Goal: Task Accomplishment & Management: Use online tool/utility

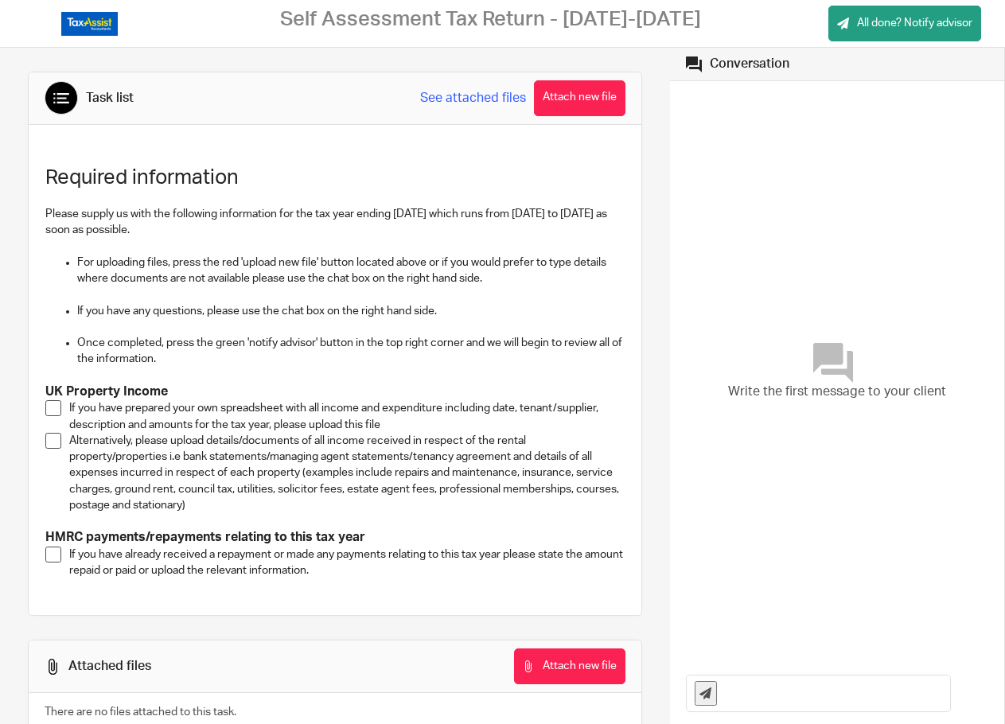
scroll to position [64, 0]
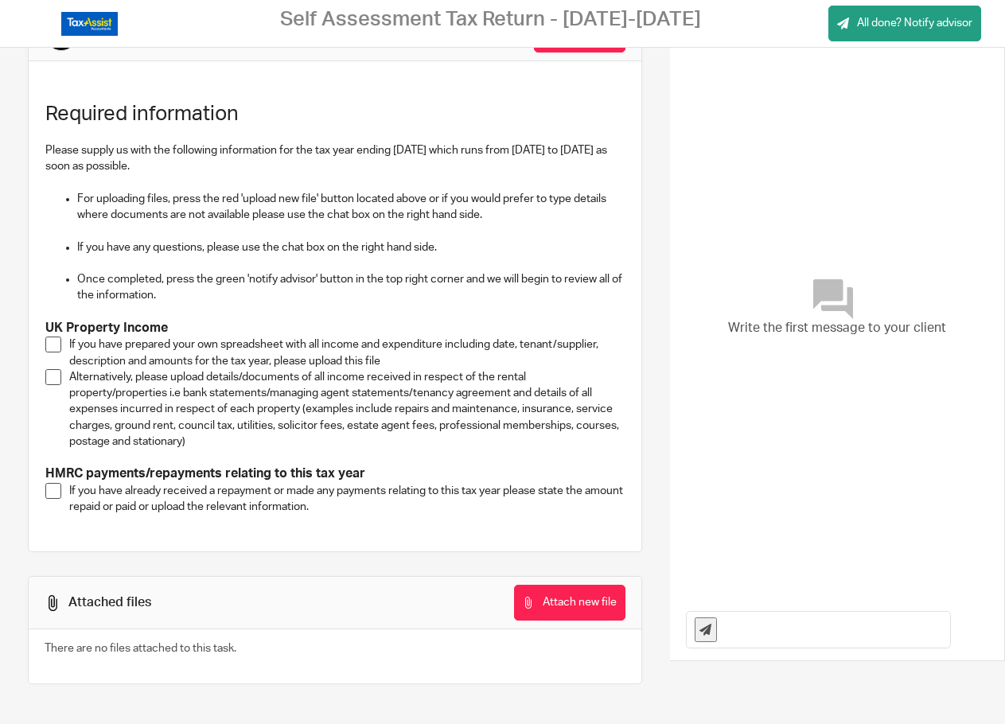
click at [53, 382] on span at bounding box center [53, 377] width 16 height 16
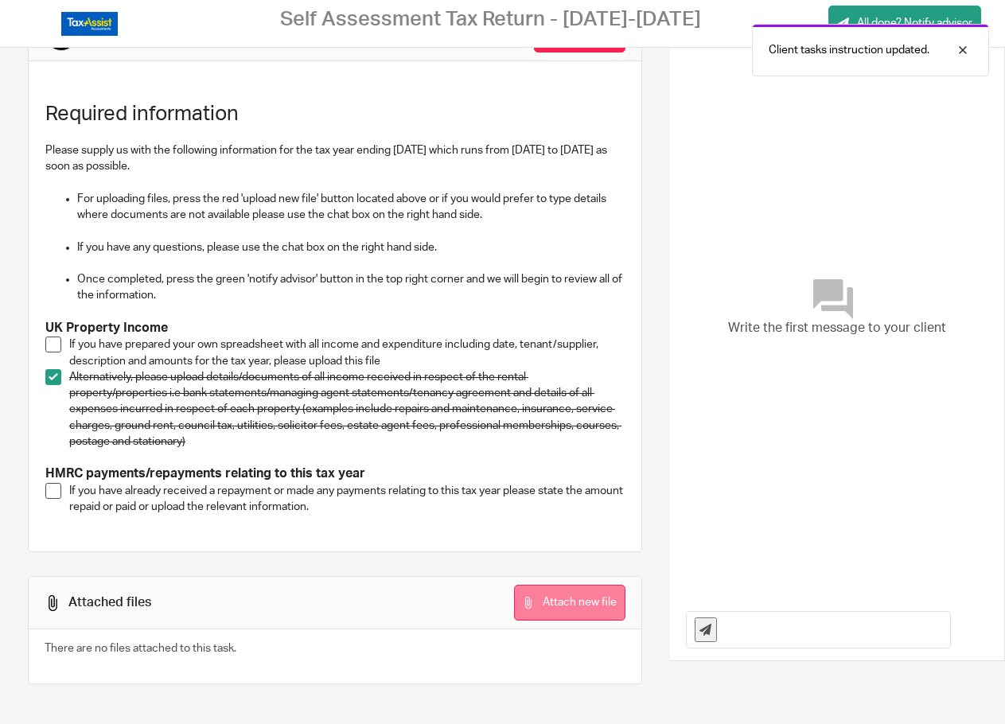
click at [543, 599] on button "Attach new file" at bounding box center [569, 603] width 111 height 36
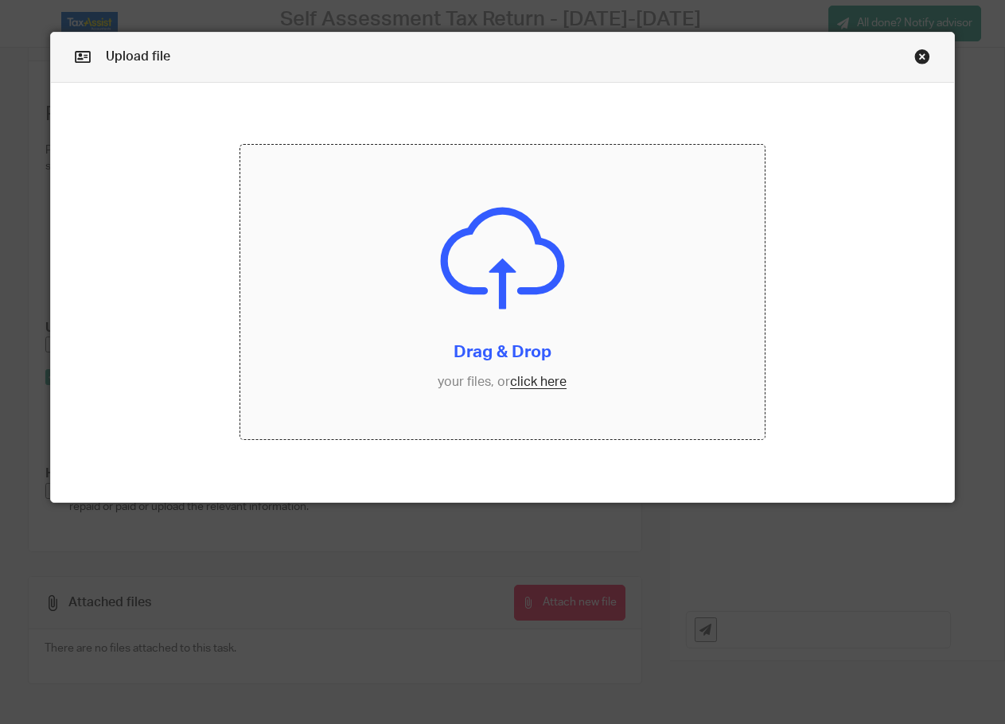
click at [527, 380] on input "file" at bounding box center [502, 292] width 525 height 294
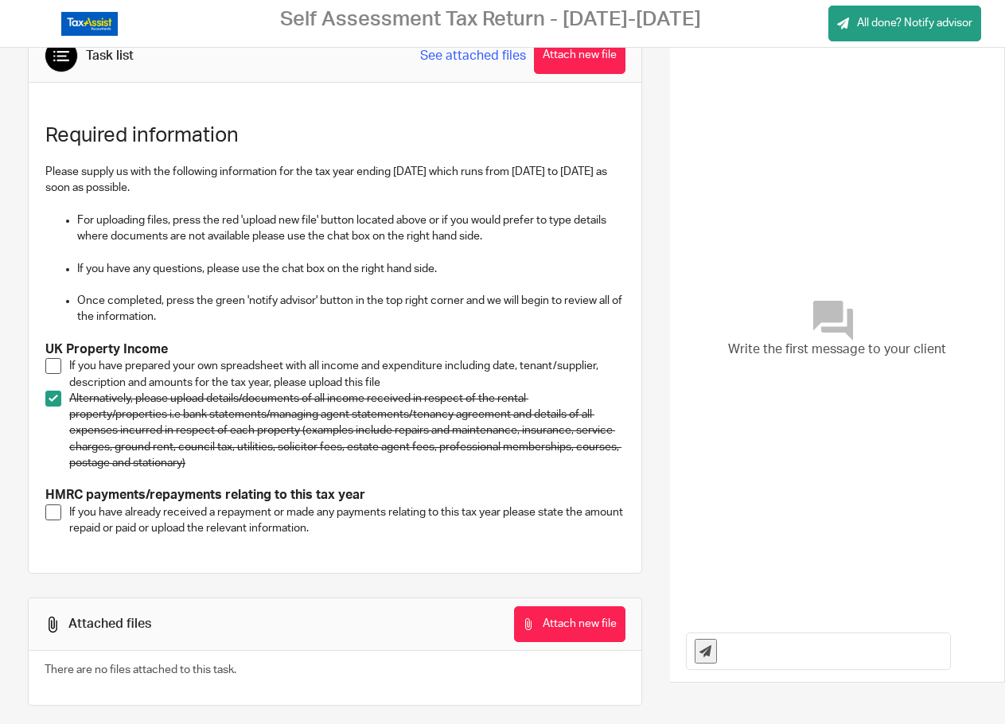
scroll to position [64, 0]
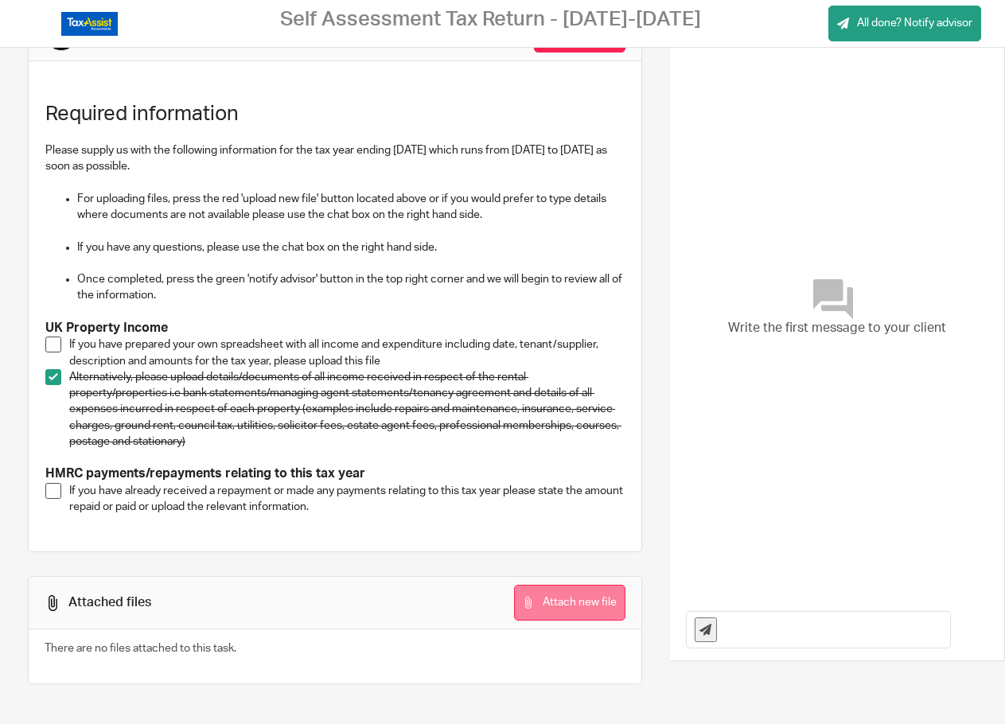
click at [547, 607] on button "Attach new file" at bounding box center [569, 603] width 111 height 36
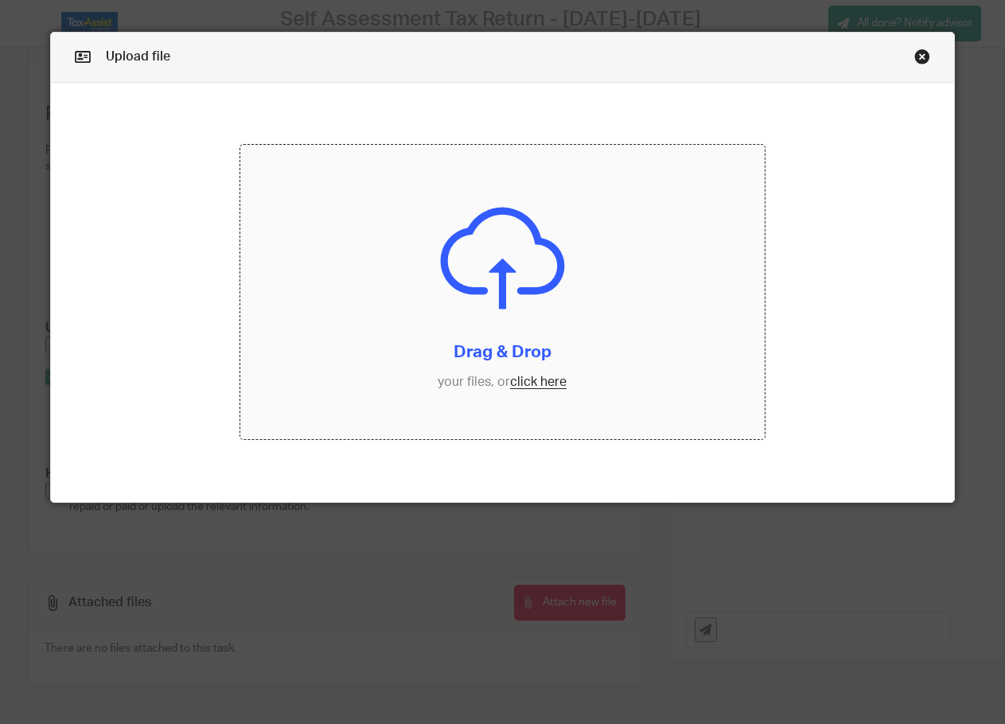
click at [524, 384] on input "file" at bounding box center [502, 292] width 525 height 294
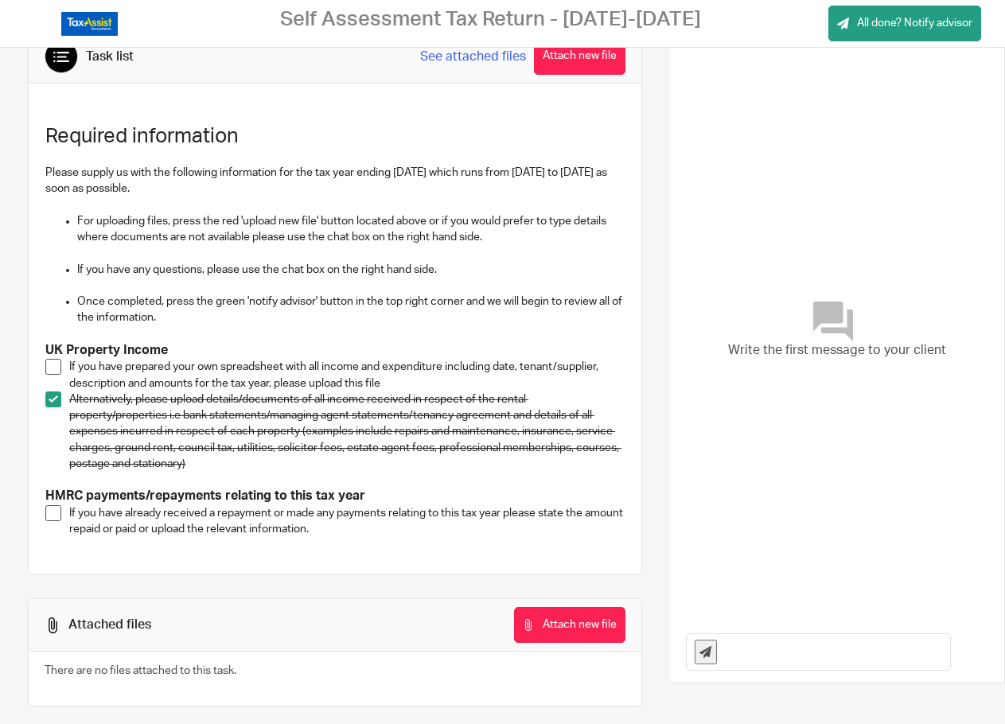
scroll to position [64, 0]
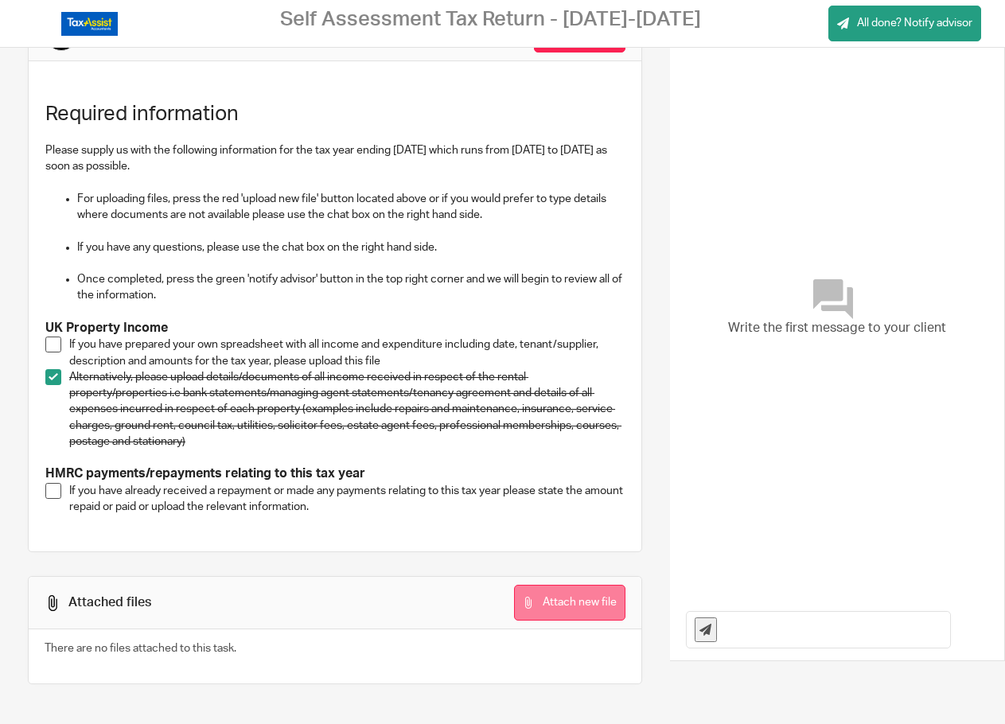
click at [562, 601] on button "Attach new file" at bounding box center [569, 603] width 111 height 36
